Goal: Transaction & Acquisition: Purchase product/service

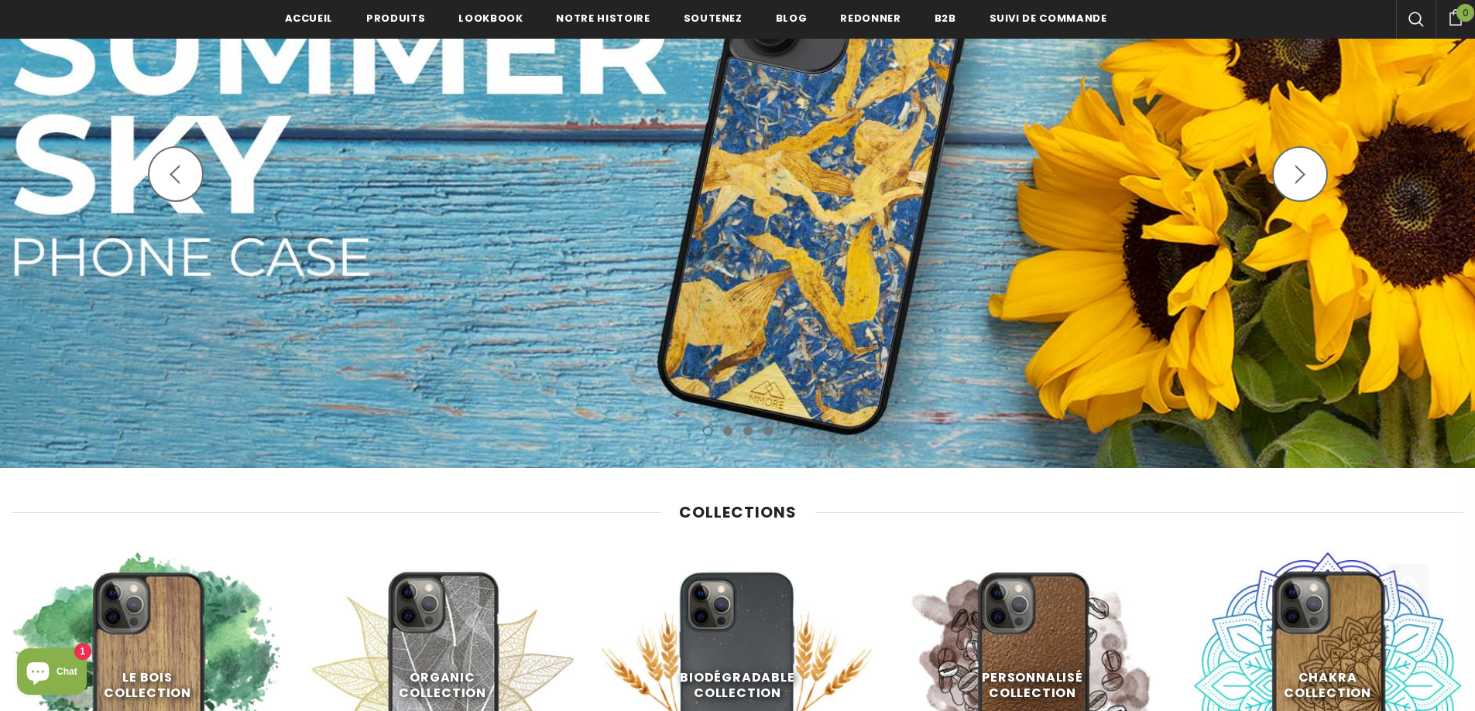
scroll to position [623, 0]
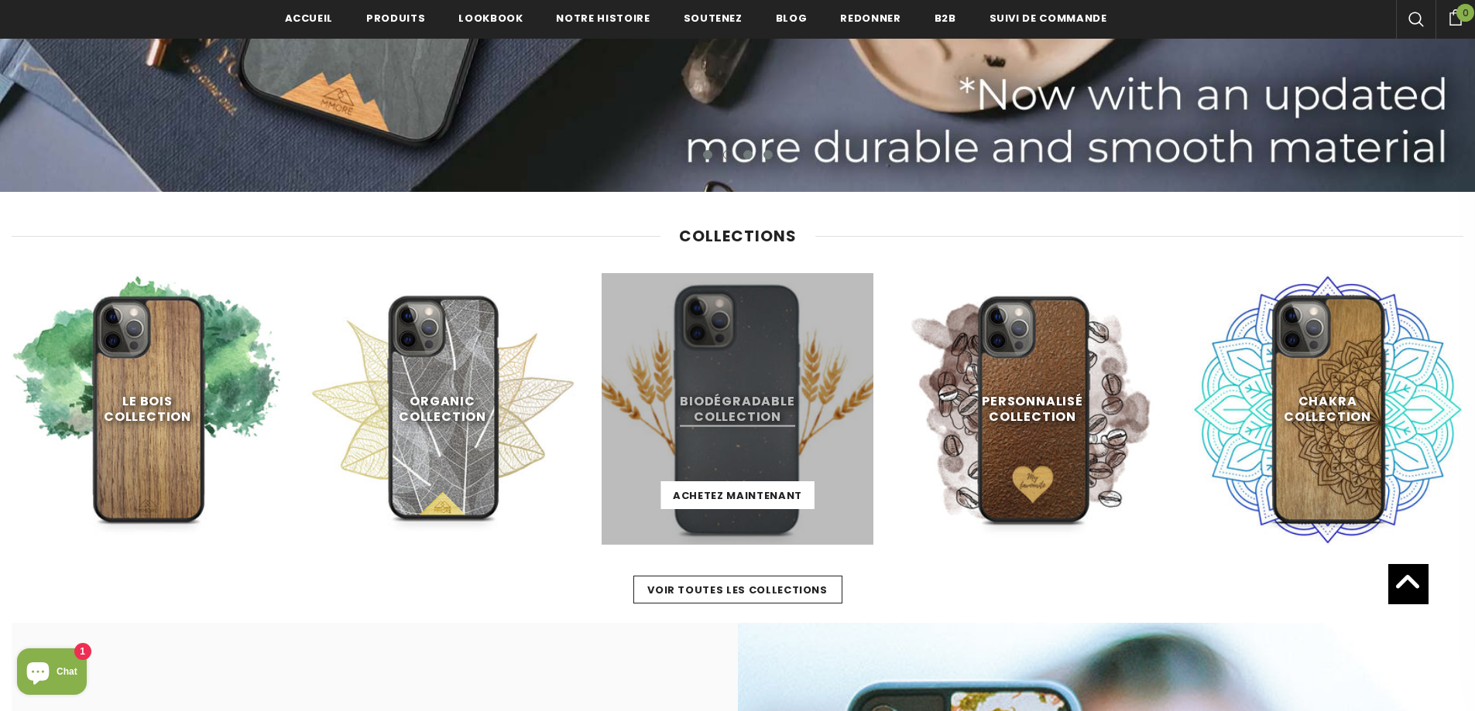
click at [686, 392] on link at bounding box center [738, 409] width 272 height 272
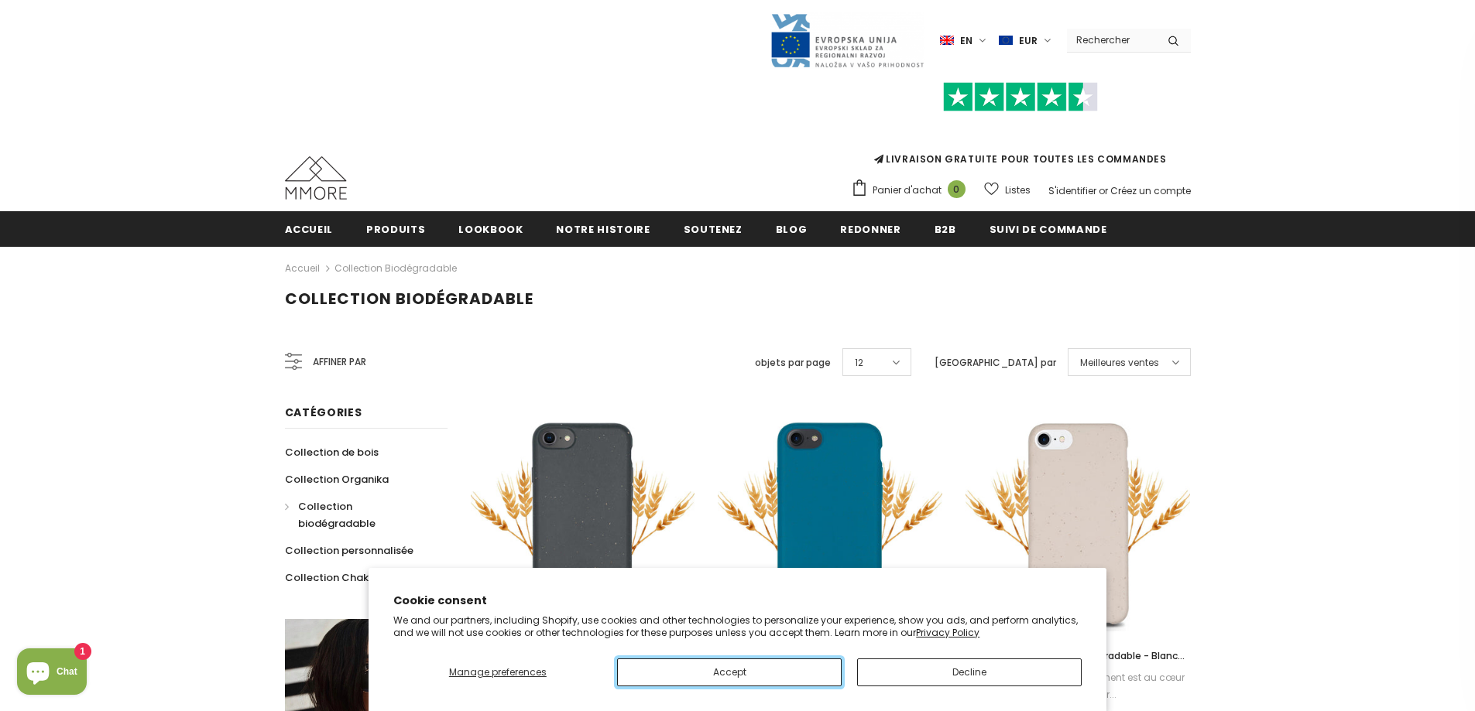
click at [781, 660] on button "Accept" at bounding box center [729, 673] width 225 height 28
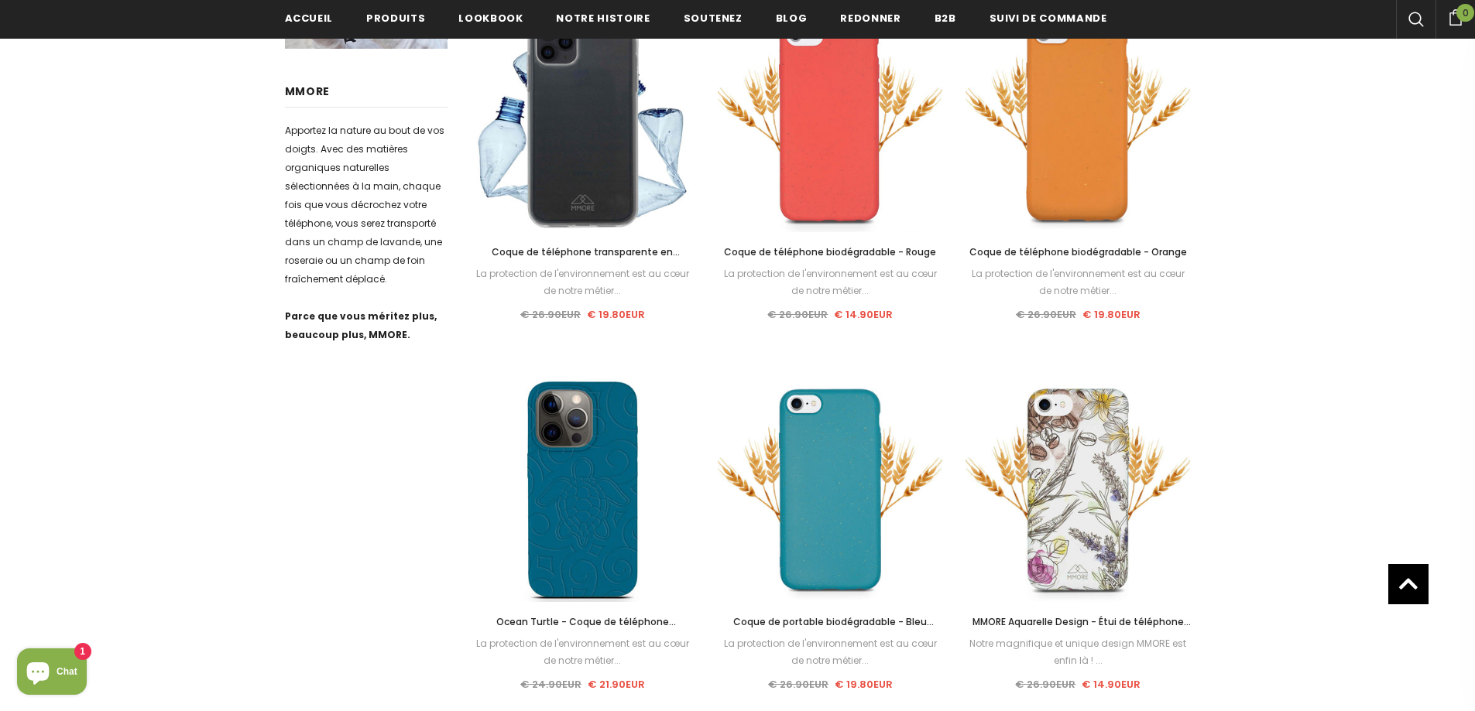
scroll to position [236, 0]
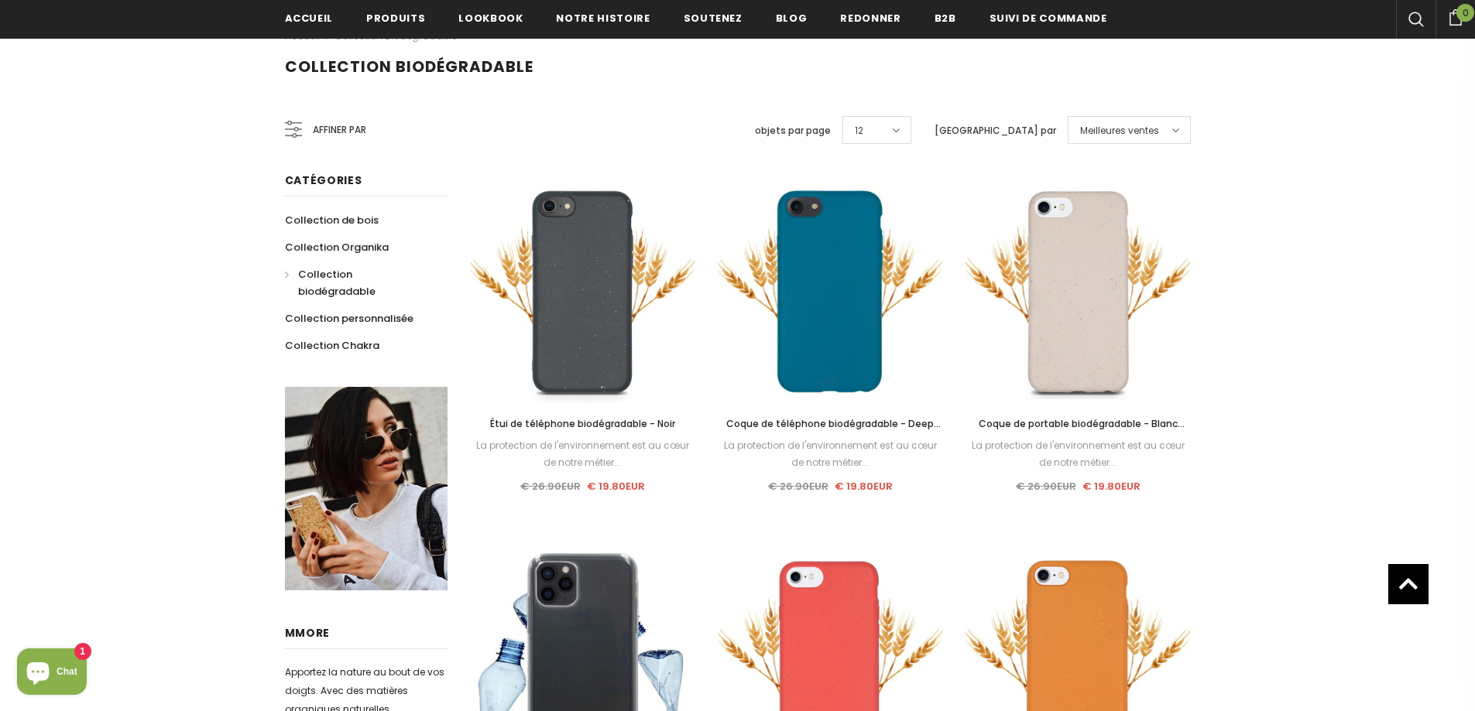
click at [348, 125] on span "Affiner par" at bounding box center [339, 130] width 53 height 17
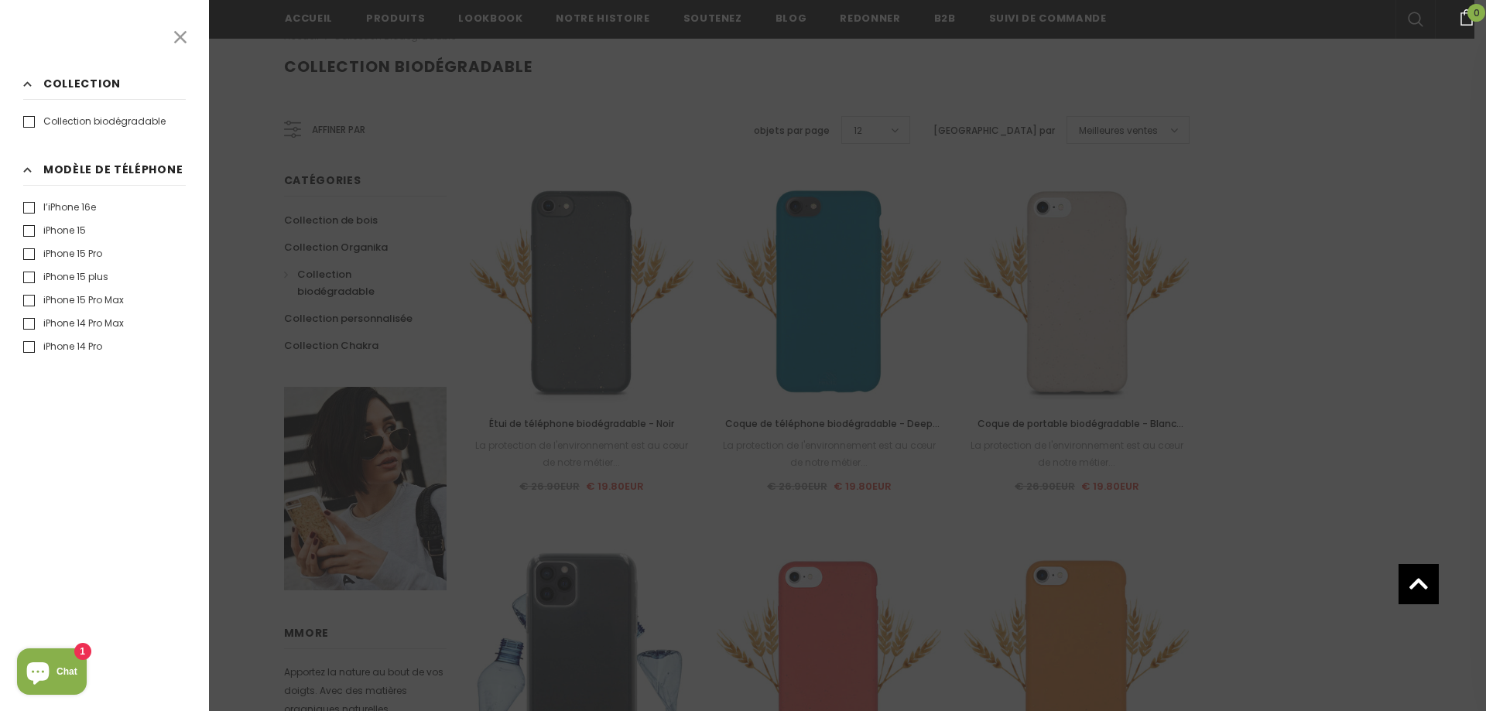
click at [55, 262] on label "iPhone 15 Pro" at bounding box center [62, 253] width 79 height 15
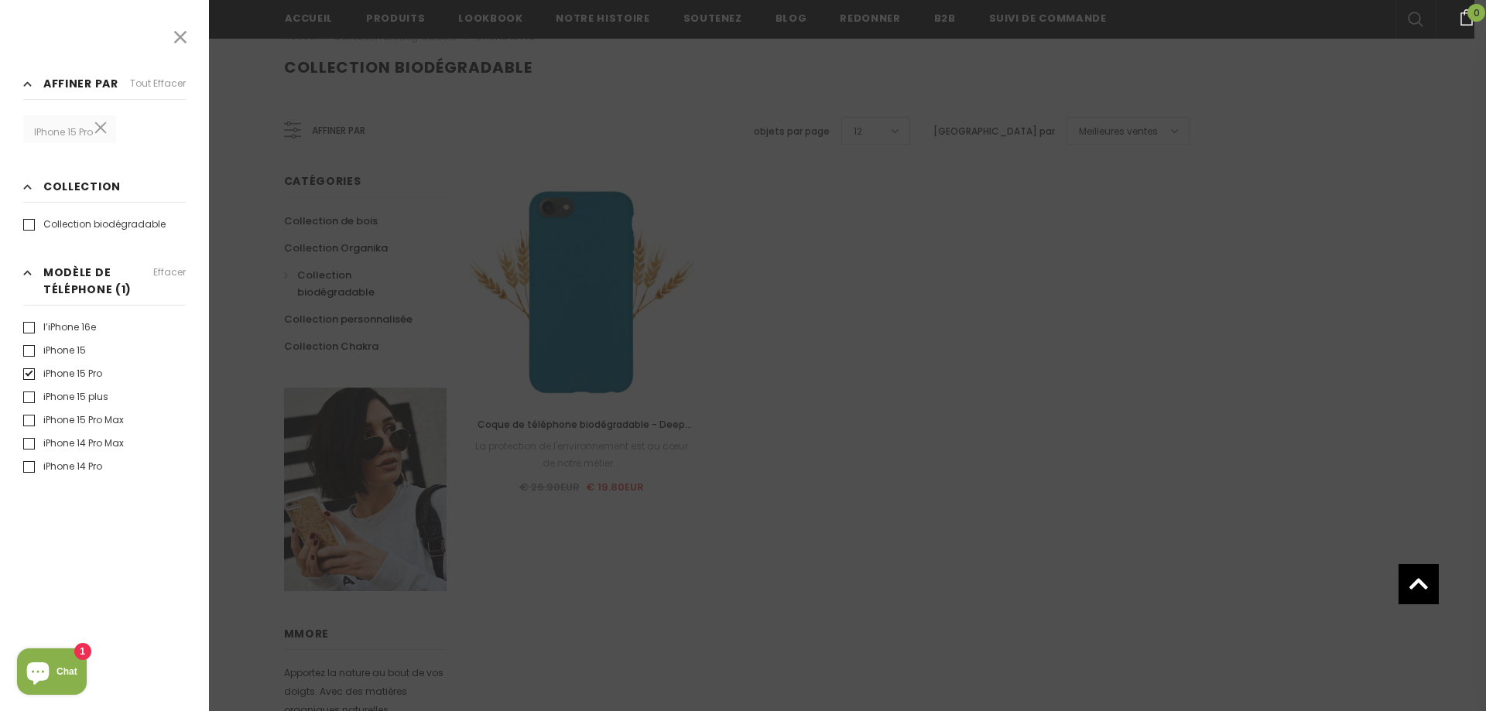
click at [1089, 324] on div at bounding box center [743, 355] width 1486 height 711
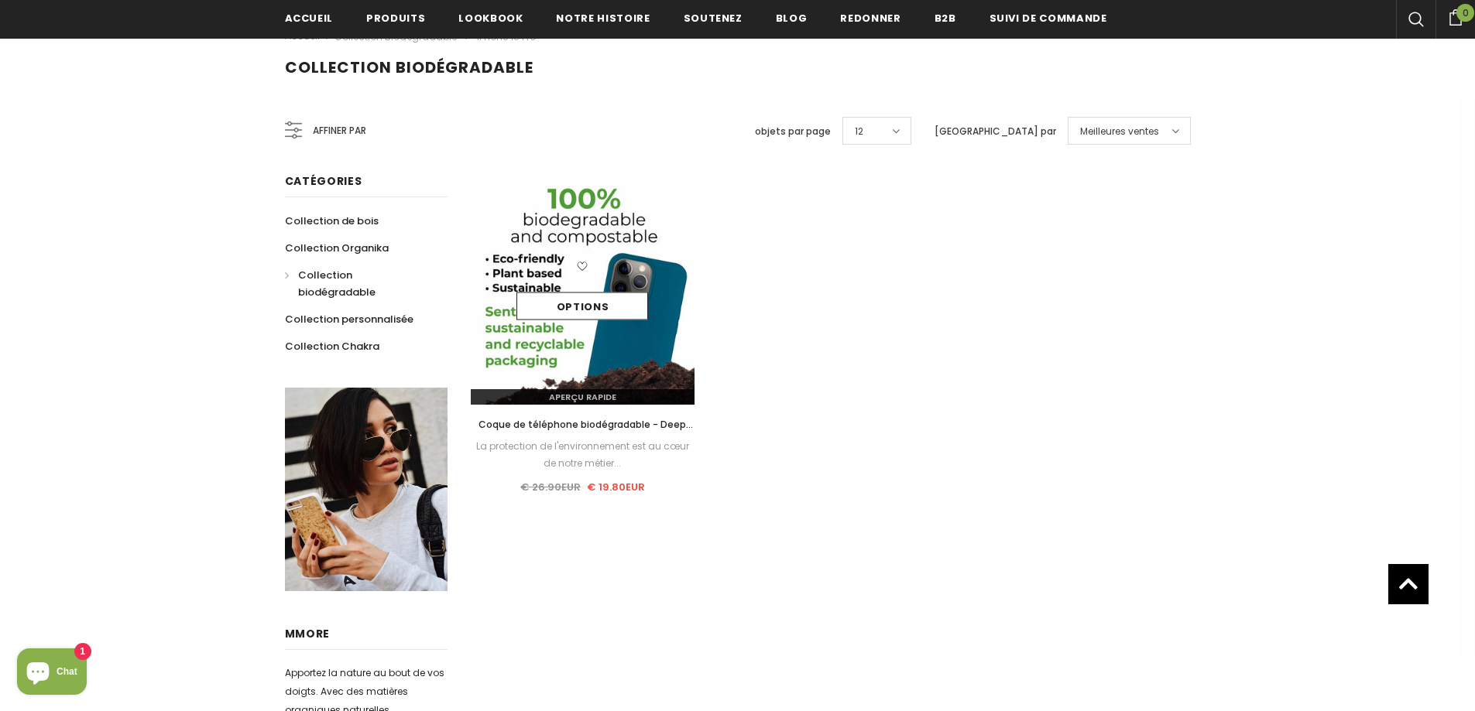
click at [522, 256] on div "Options" at bounding box center [583, 293] width 225 height 74
click at [578, 259] on icon at bounding box center [582, 266] width 20 height 20
click at [589, 301] on link "Options" at bounding box center [582, 307] width 132 height 28
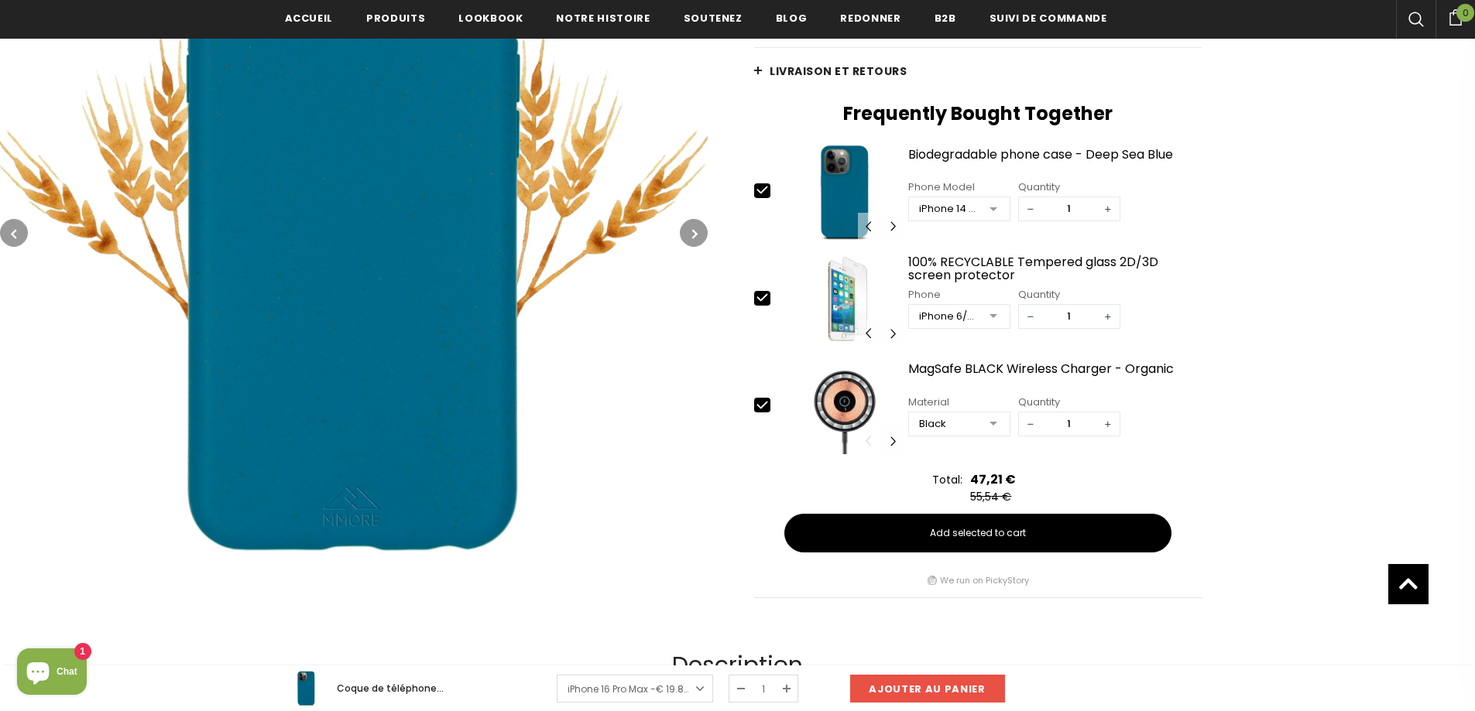
scroll to position [546, 0]
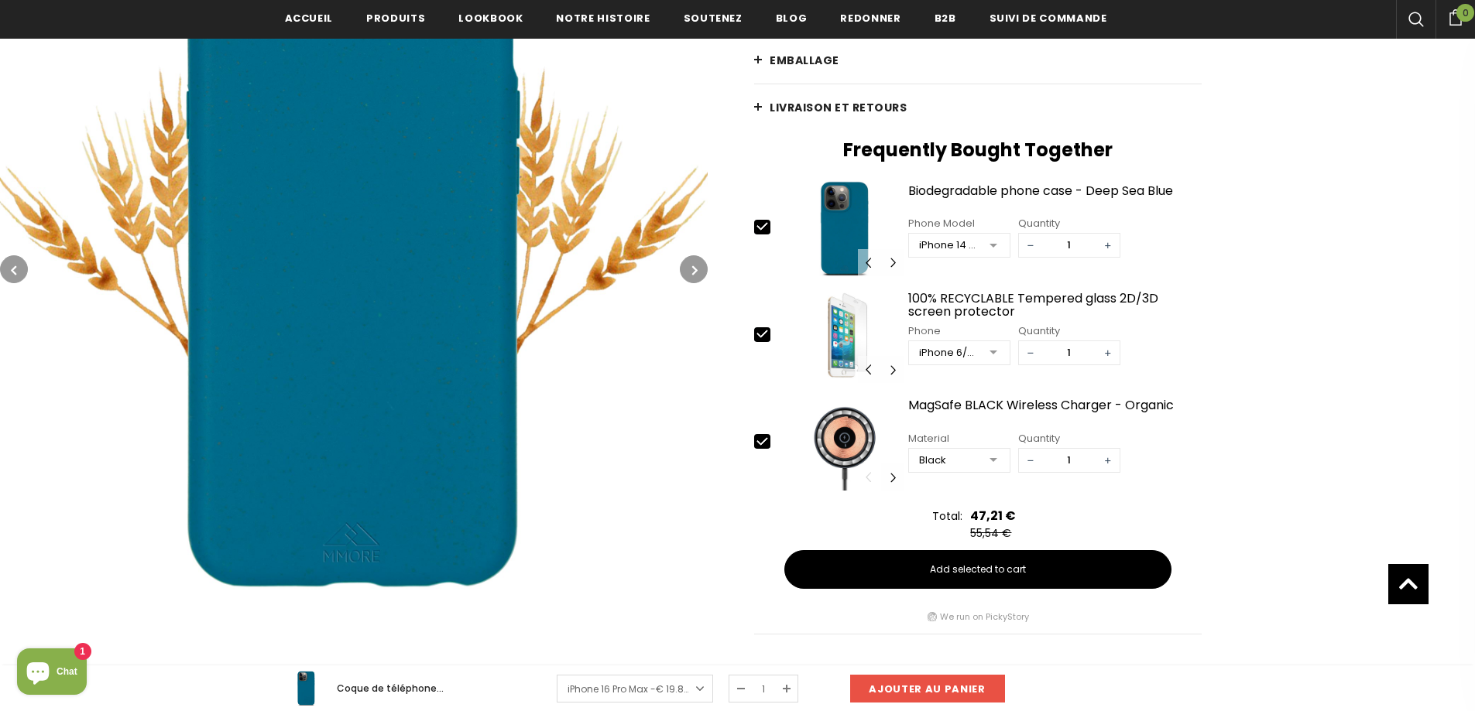
click at [972, 243] on div "iPhone 14 Pro Max" at bounding box center [949, 245] width 60 height 15
click at [976, 374] on span "iPhone 15 Pro Max" at bounding box center [959, 385] width 101 height 23
click at [1239, 290] on div "Accueil Coque de téléphone biodégradable - Deep Sea Blue Coque de téléphone bio…" at bounding box center [1091, 173] width 767 height 938
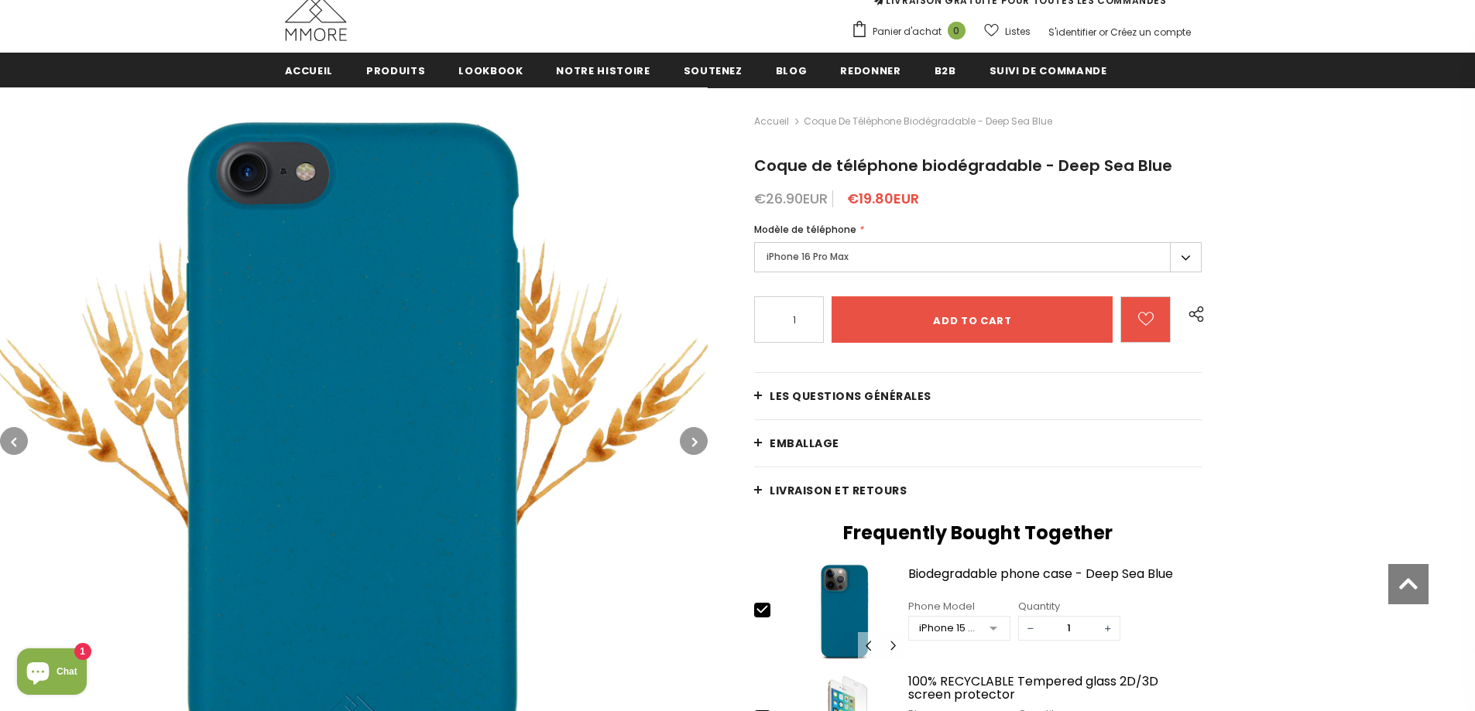
scroll to position [0, 0]
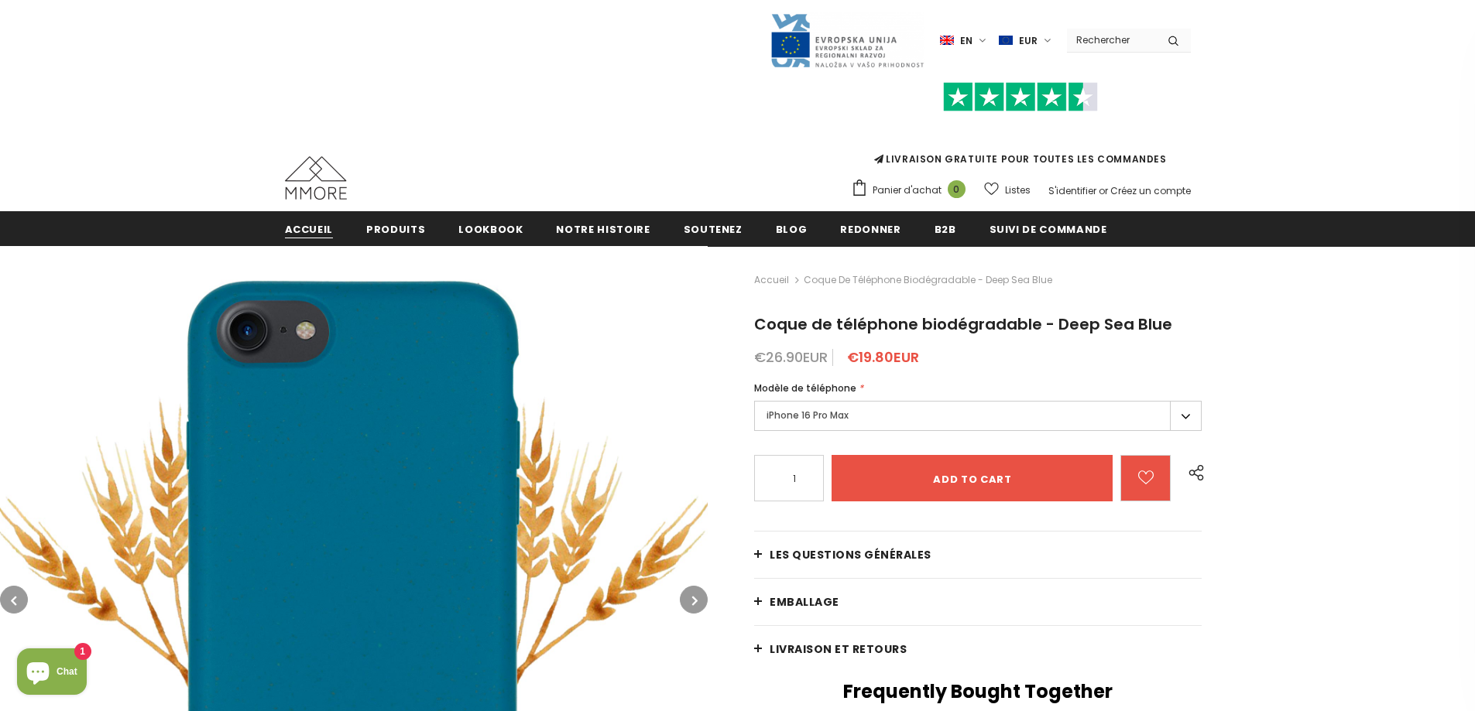
click at [315, 226] on span "Accueil" at bounding box center [309, 229] width 49 height 15
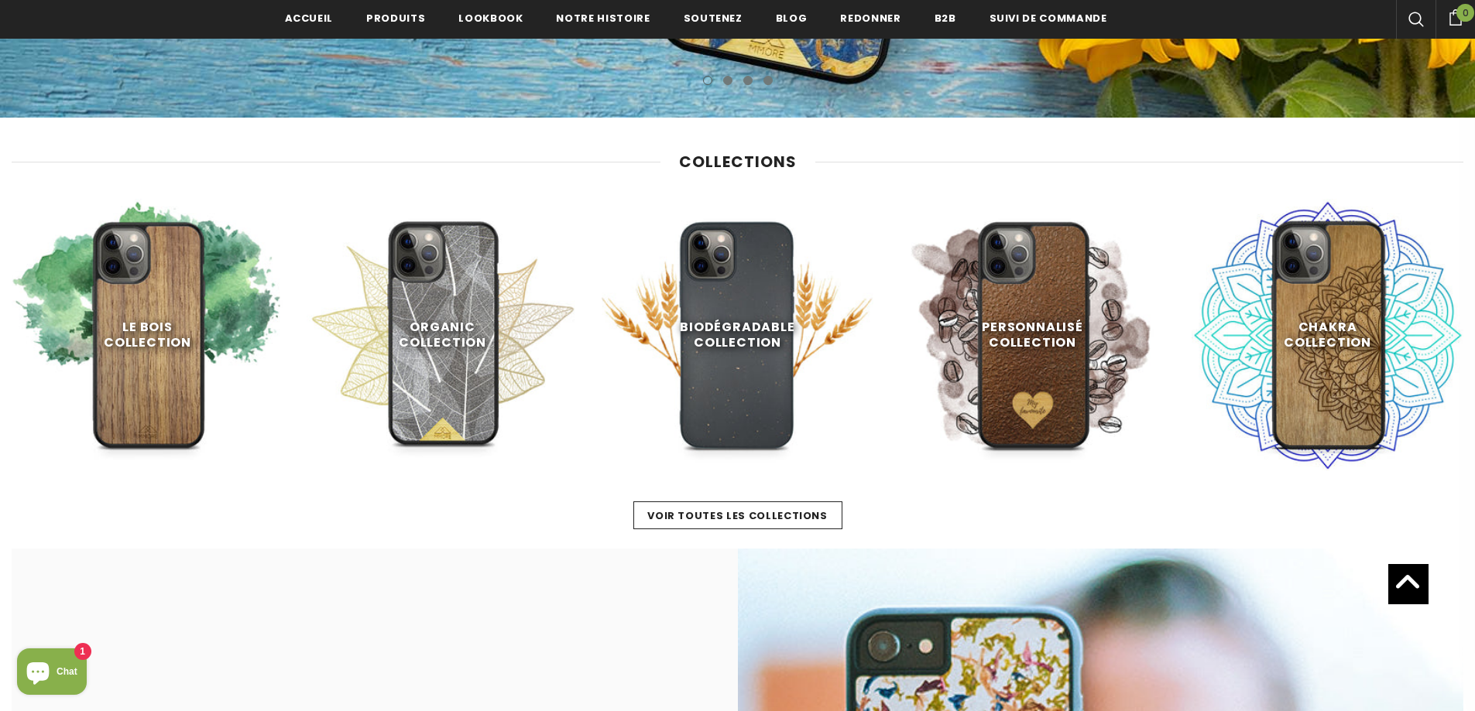
scroll to position [701, 0]
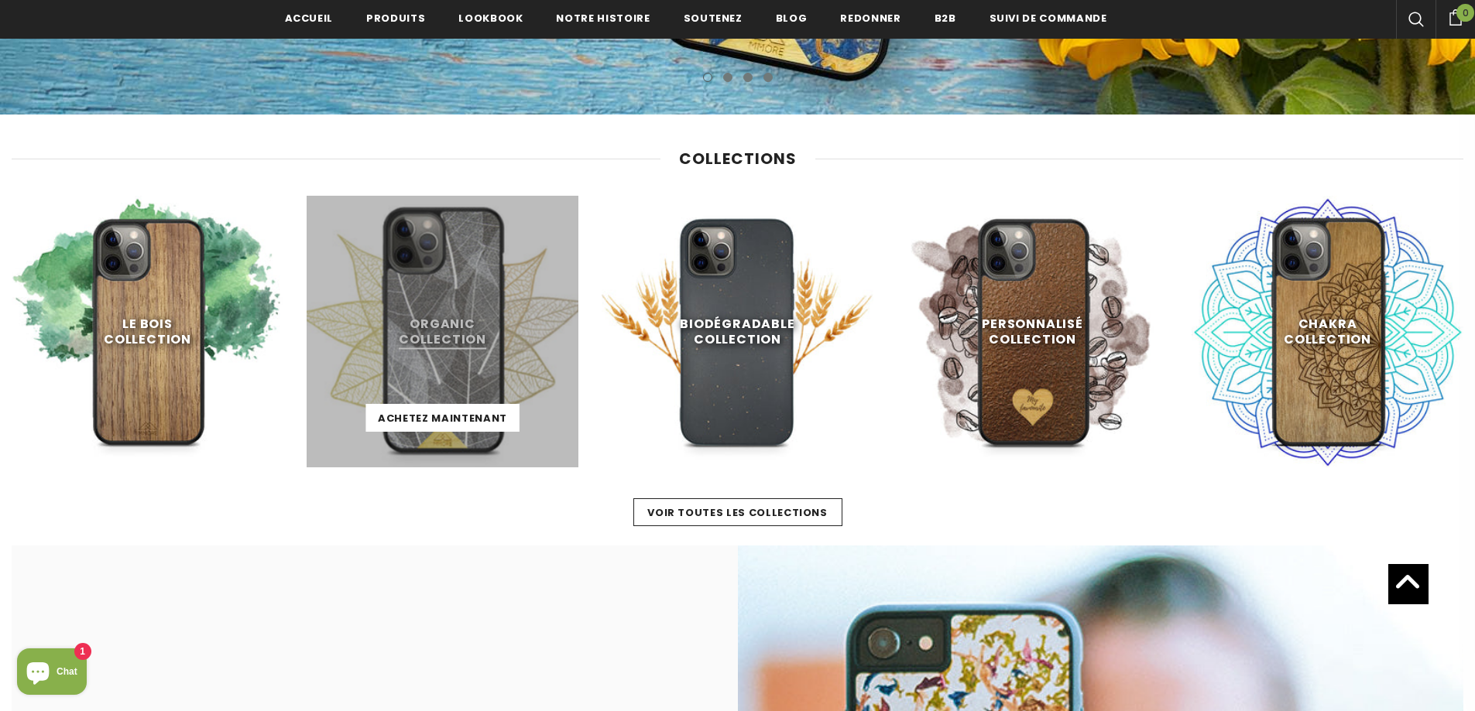
click at [423, 326] on link at bounding box center [443, 332] width 272 height 272
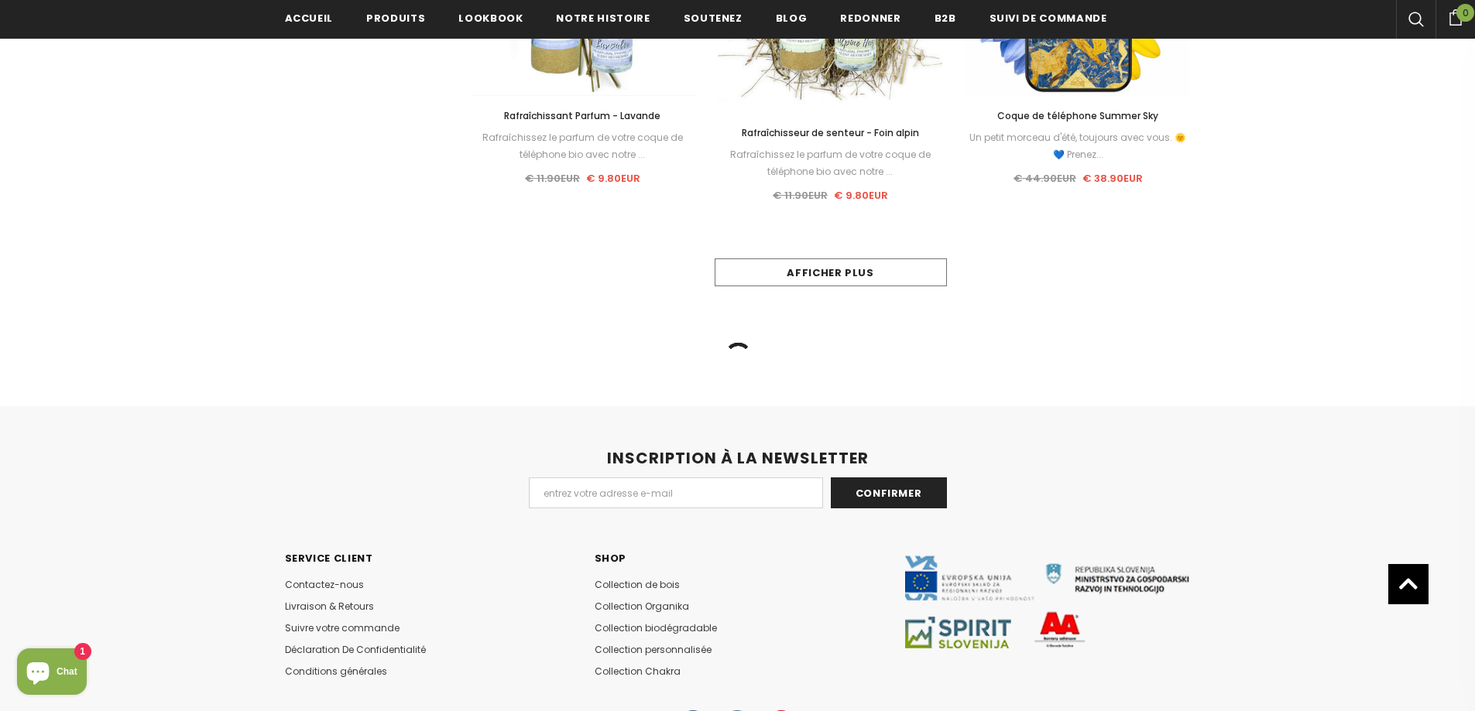
scroll to position [1316, 0]
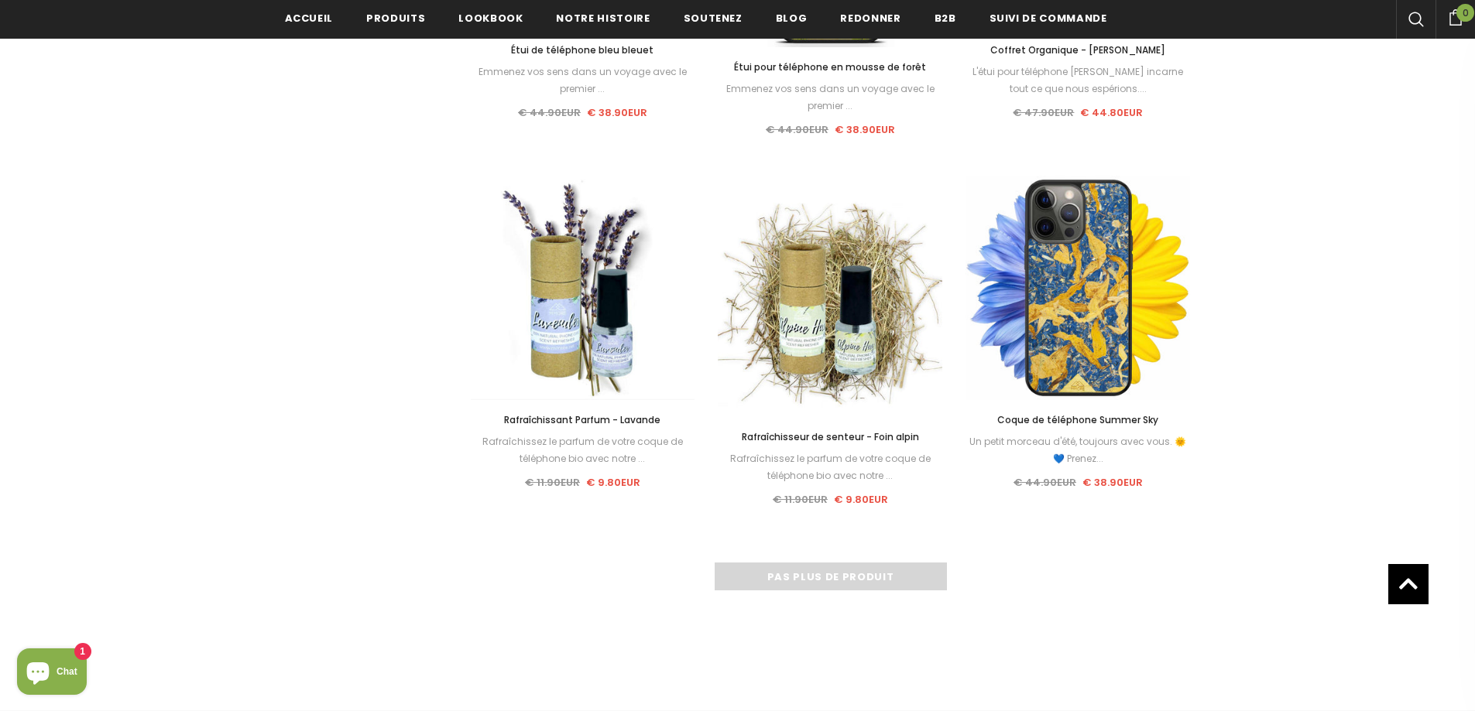
click at [1092, 301] on link "Options" at bounding box center [1078, 302] width 132 height 28
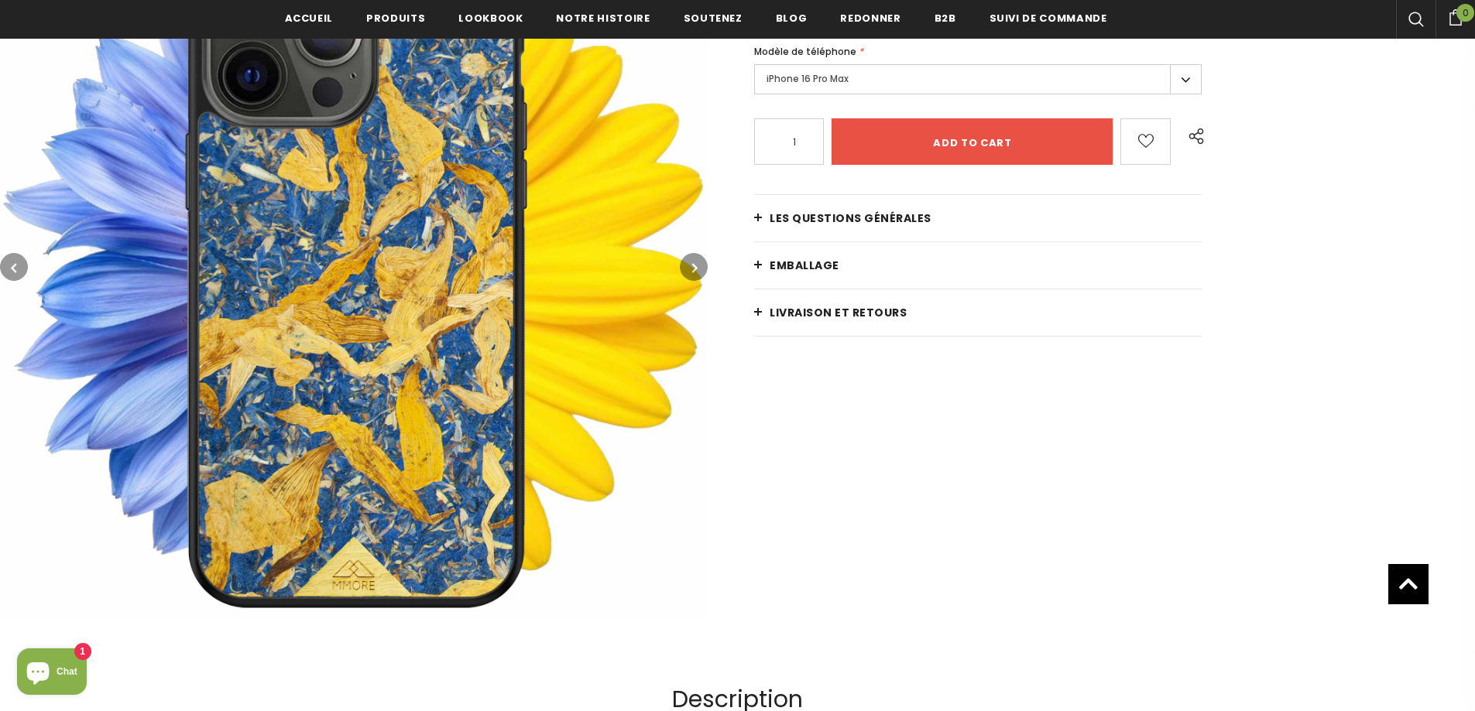
scroll to position [314, 0]
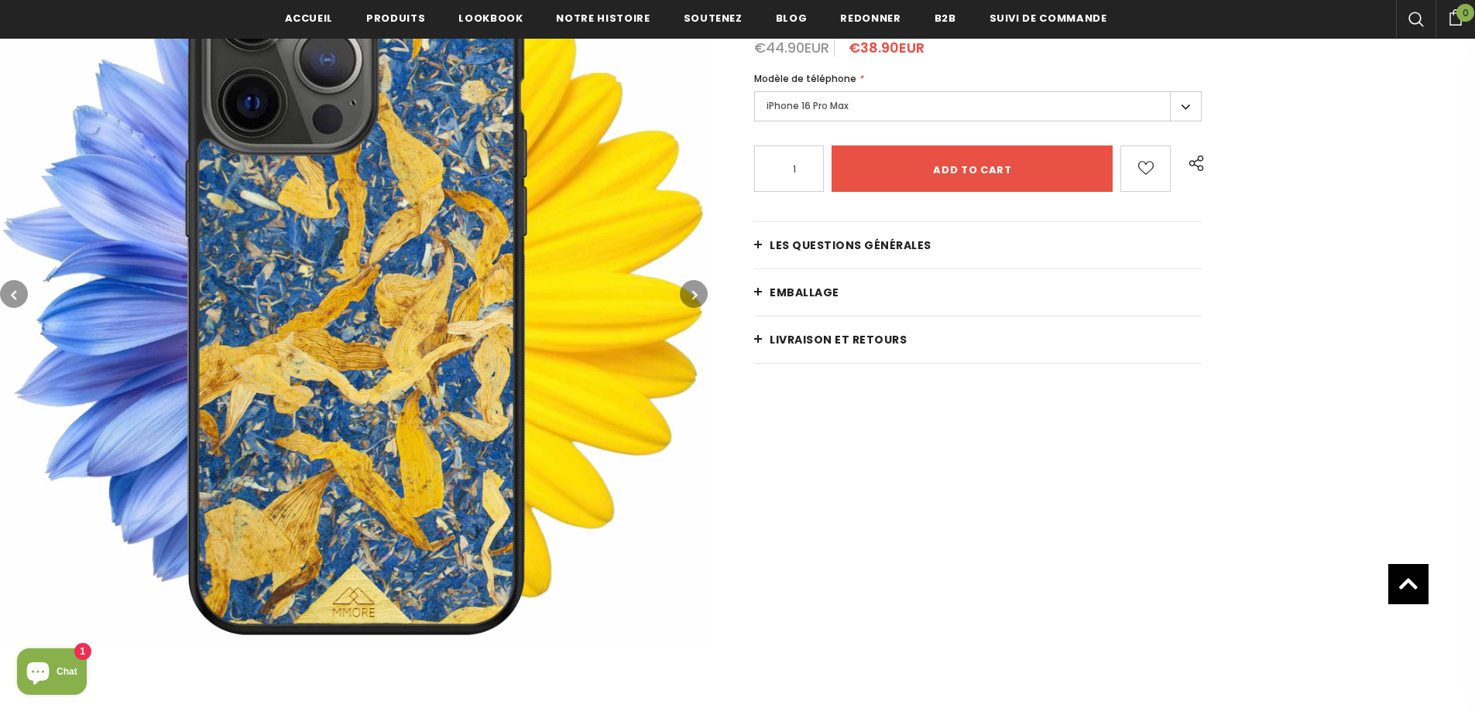
click at [698, 282] on button "button" at bounding box center [694, 294] width 28 height 28
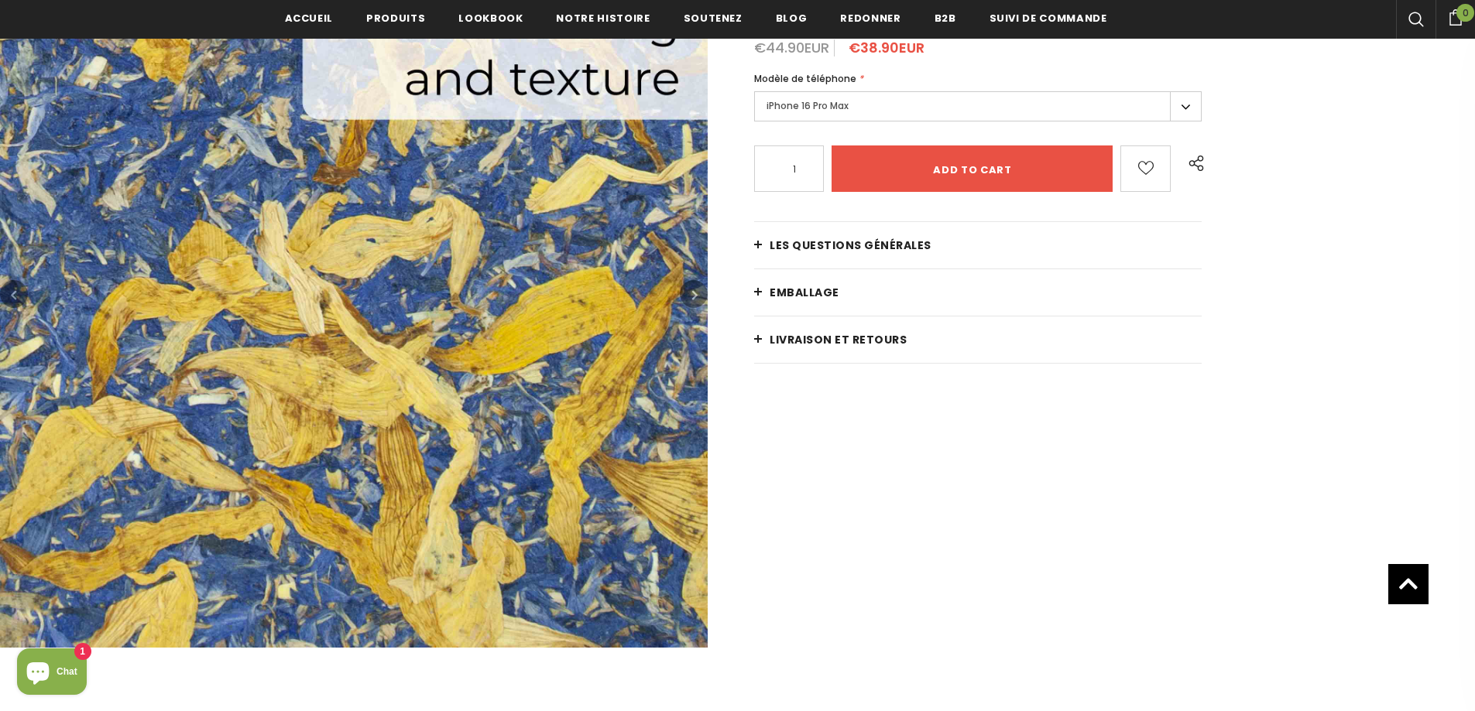
click at [698, 282] on button "button" at bounding box center [694, 294] width 28 height 28
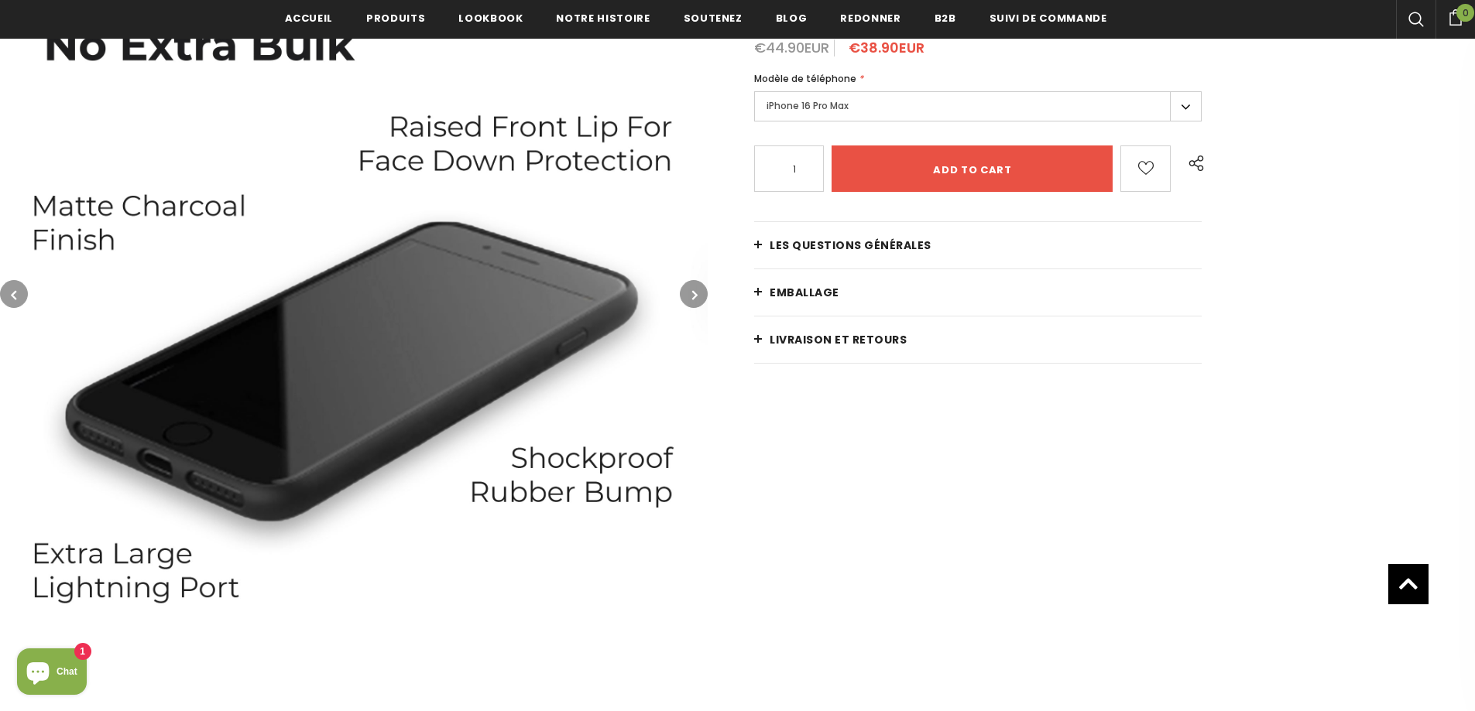
click at [698, 282] on button "button" at bounding box center [694, 294] width 28 height 28
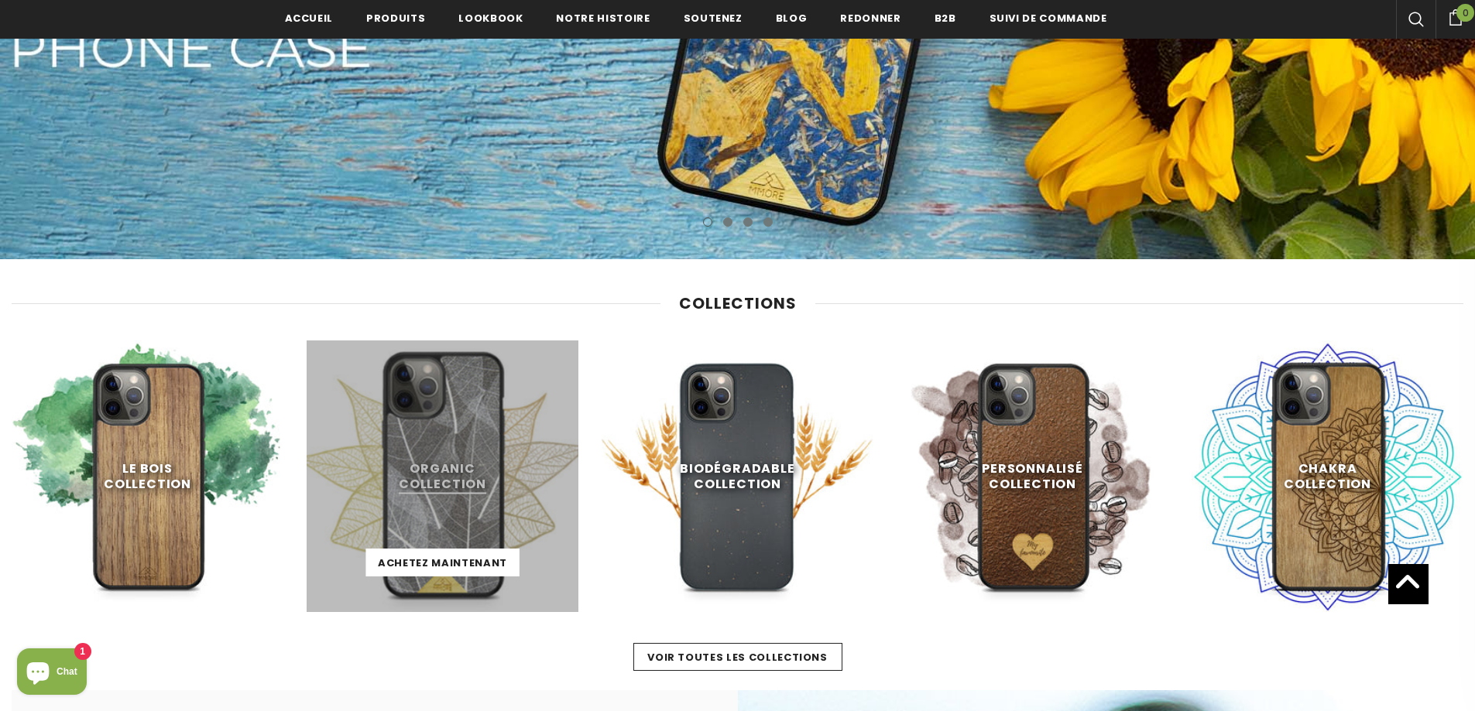
scroll to position [391, 0]
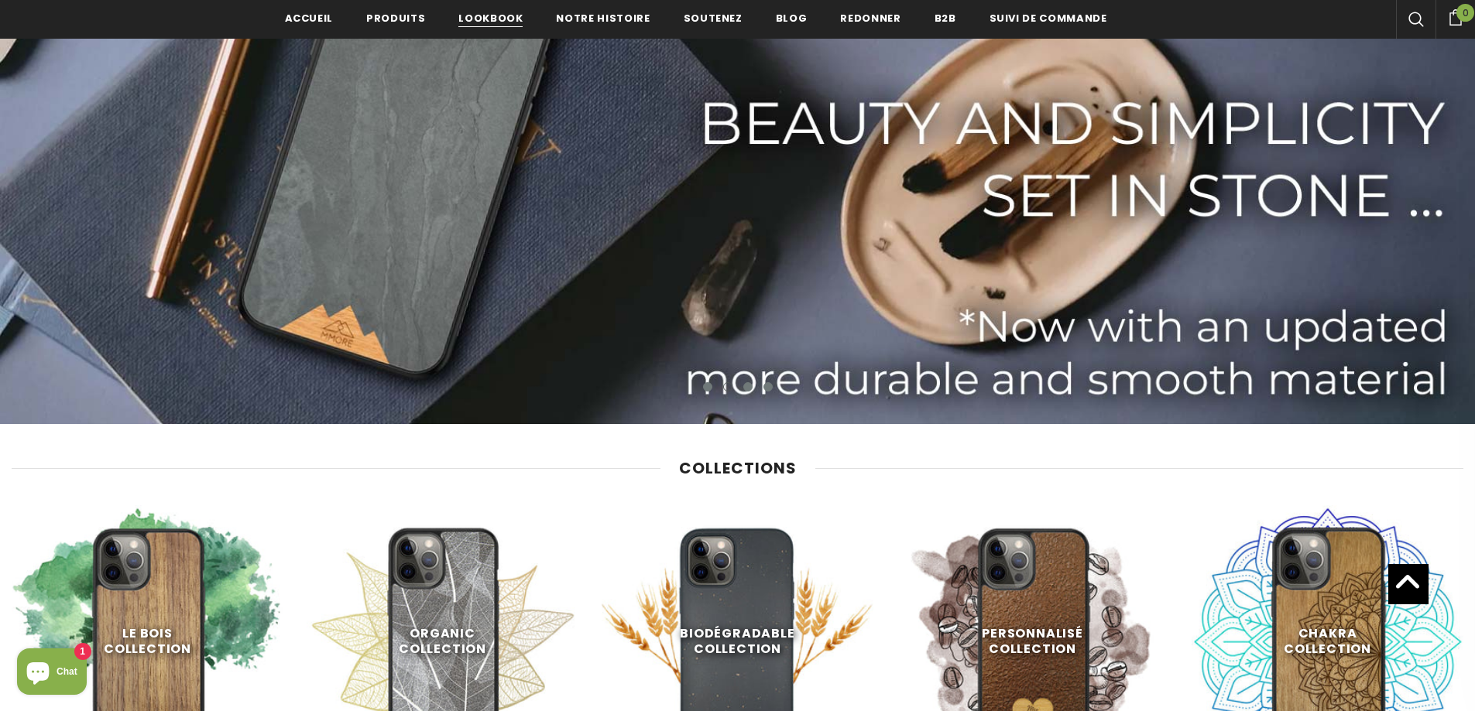
click at [482, 29] on link "Lookbook" at bounding box center [490, 17] width 64 height 35
